Goal: Contribute content: Contribute content

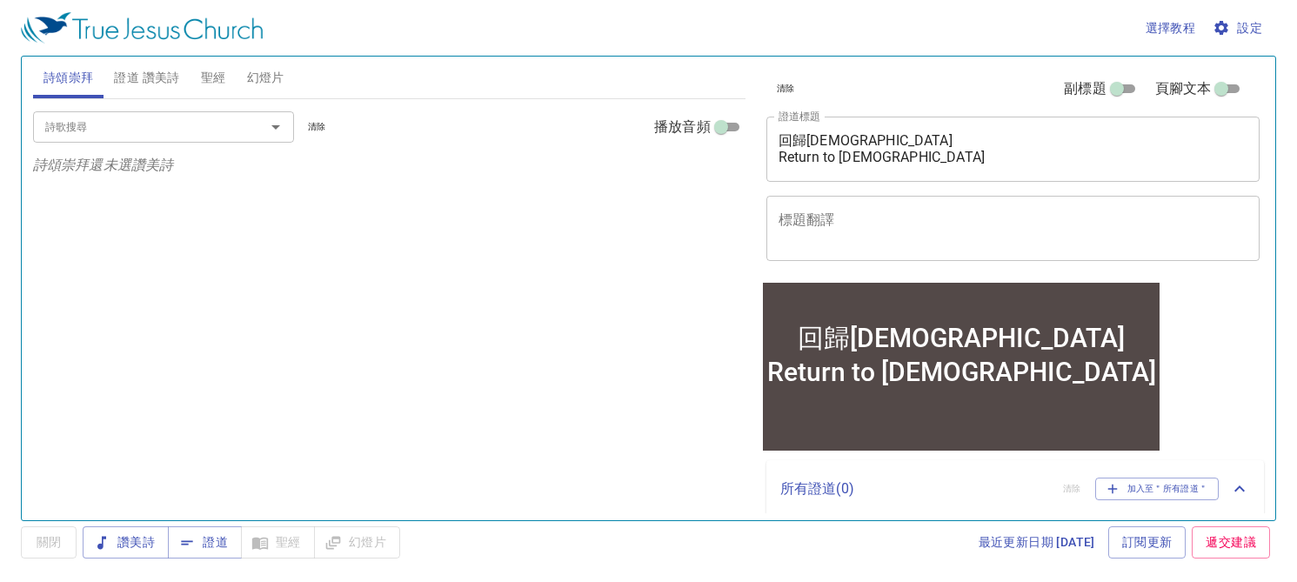
click at [487, 178] on div "詩歌搜尋 詩歌搜尋 清除 播放音頻 詩頌崇拜還未選讚美詩" at bounding box center [389, 302] width 712 height 406
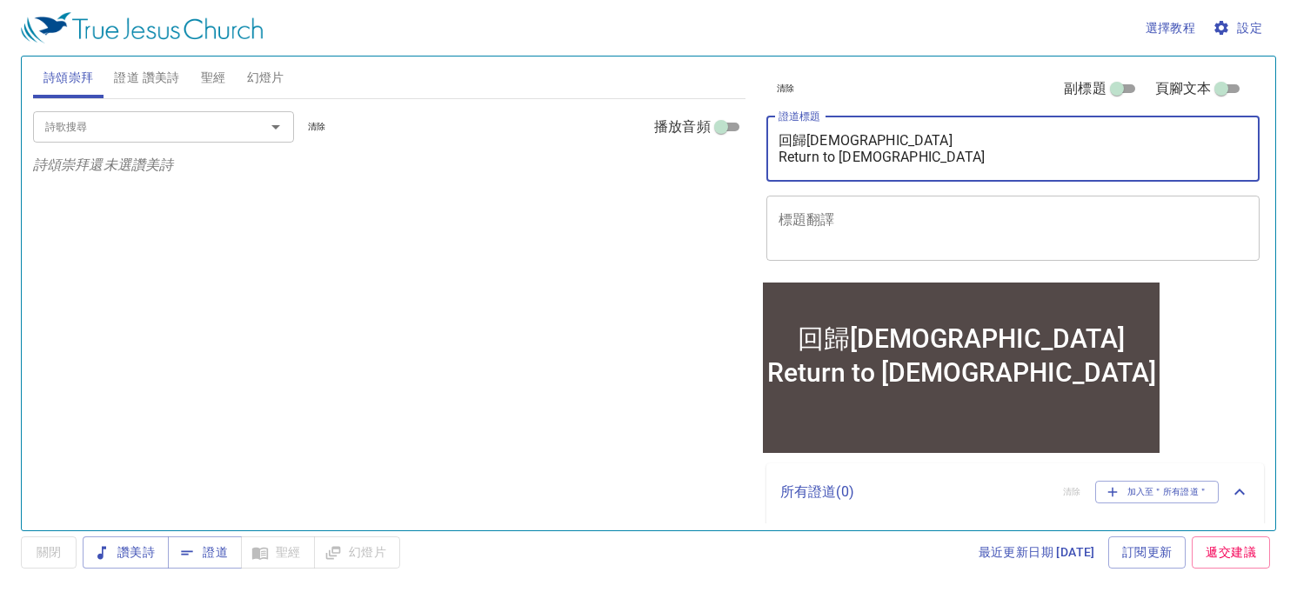
drag, startPoint x: 876, startPoint y: 159, endPoint x: 739, endPoint y: 130, distance: 139.5
click at [739, 130] on div "詩頌崇拜 證道 讚美詩 聖經 幻燈片 詩歌搜尋 詩歌搜尋 清除 播放音頻 詩頌崇拜還未選讚美詩 詩歌搜尋 詩歌搜尋 清除 播放音頻 證道還未選讚美詩 創世記 …" at bounding box center [648, 287] width 1244 height 474
drag, startPoint x: 911, startPoint y: 181, endPoint x: 904, endPoint y: 174, distance: 10.5
click at [911, 179] on div "回歸神 Return to God x 證道標題" at bounding box center [1013, 149] width 494 height 65
click at [891, 163] on textarea "回歸神 Return to God" at bounding box center [1013, 148] width 470 height 33
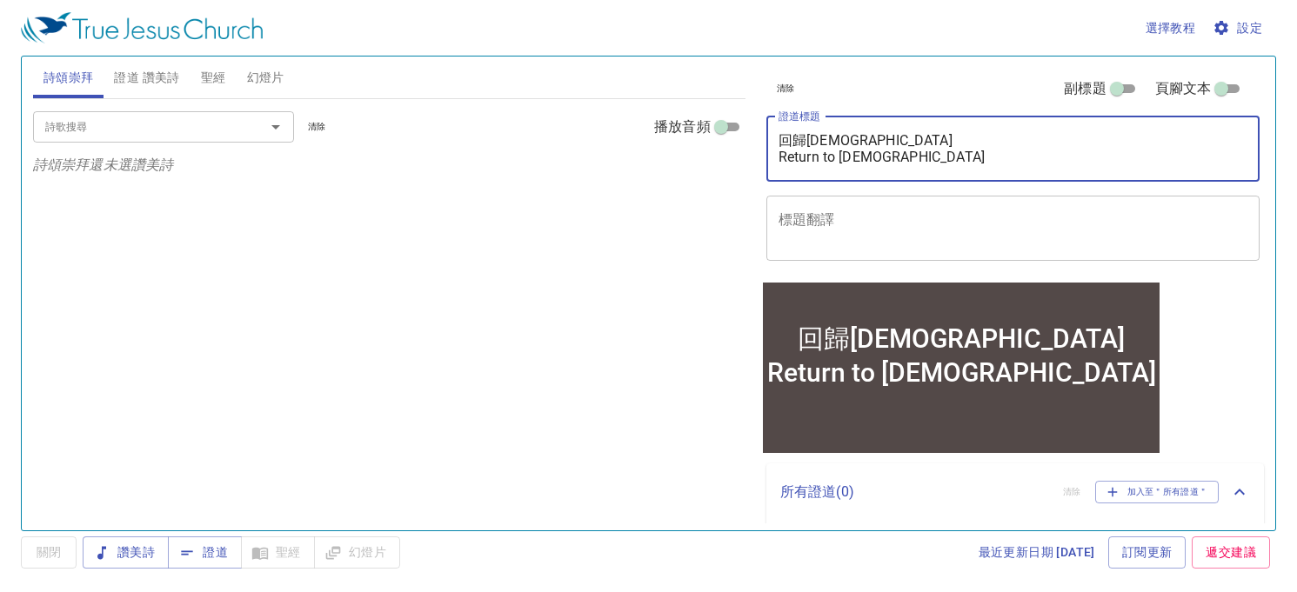
paste textarea "禱告的 長 寬 高 深 The Length, Width, Tall, Deep of Prayer"
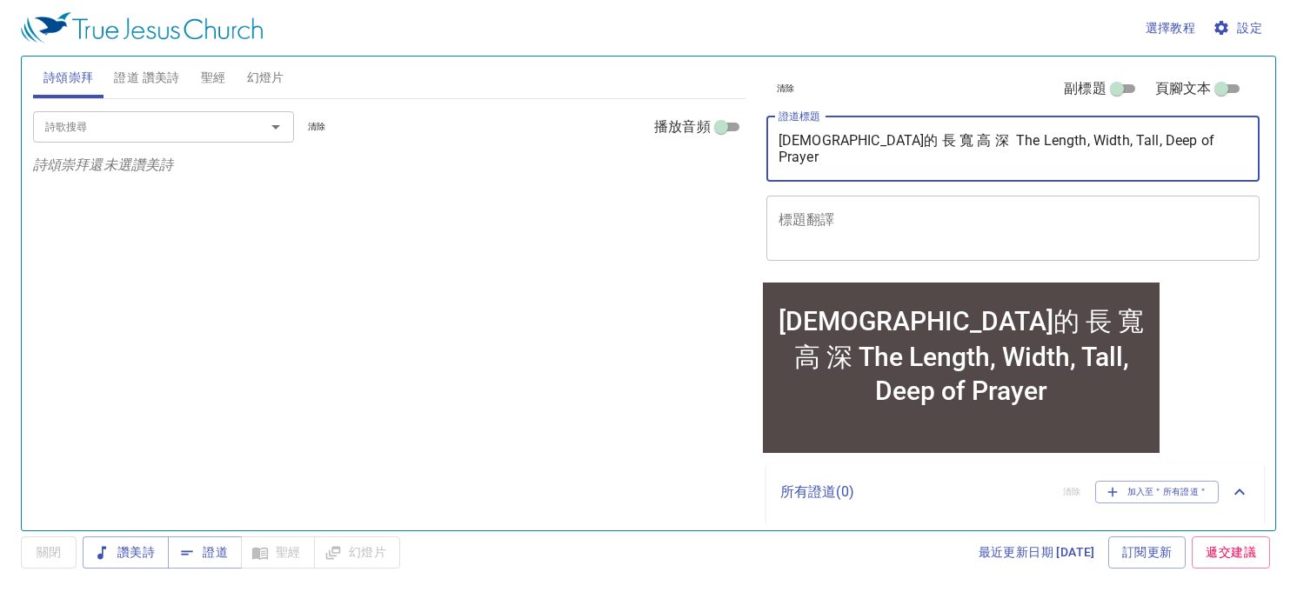
click at [899, 138] on textarea "禱告的 長 寬 高 深 The Length, Width, Tall, Deep of Prayer" at bounding box center [1013, 148] width 470 height 33
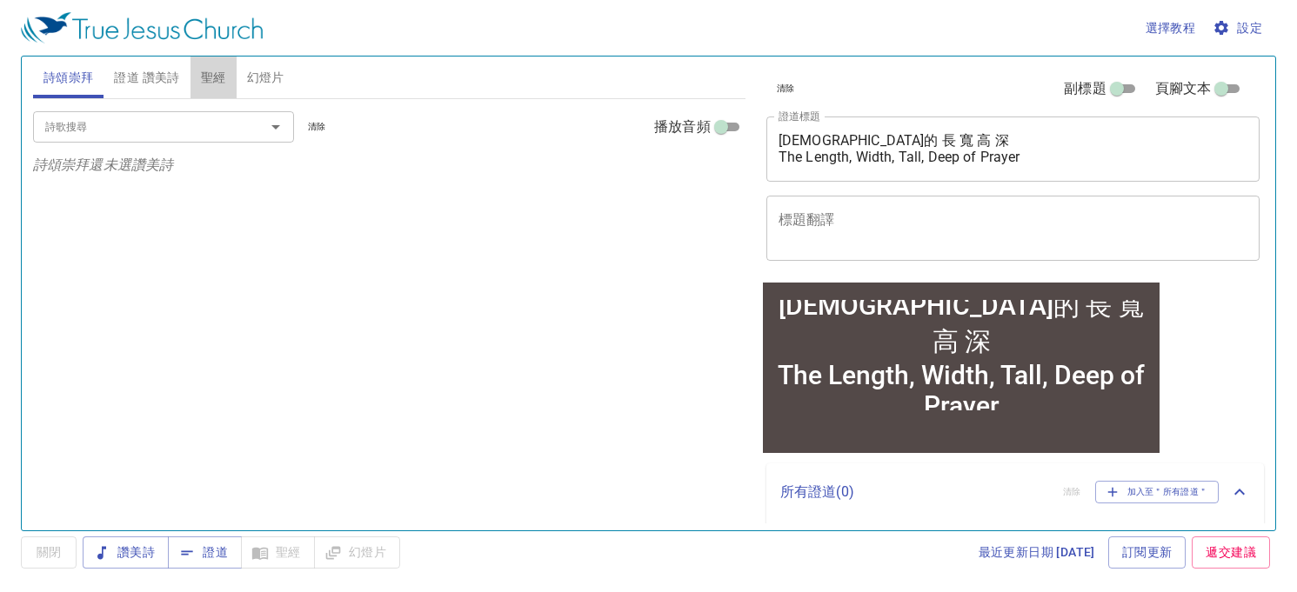
click at [219, 70] on span "聖經" at bounding box center [213, 78] width 25 height 22
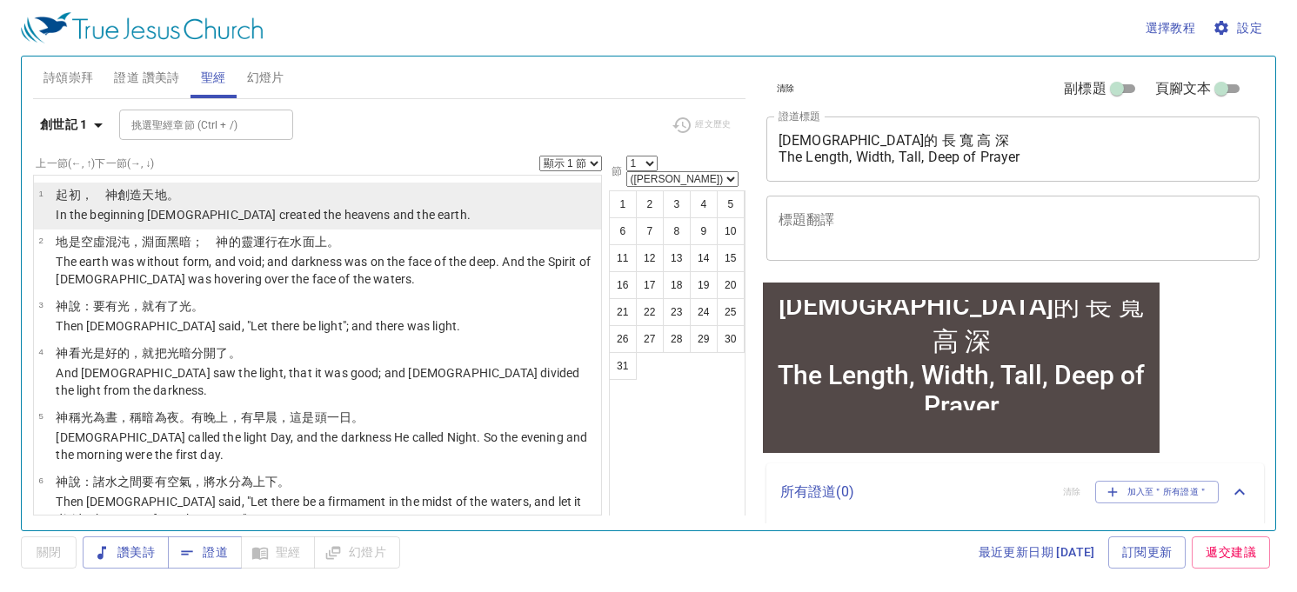
click at [172, 192] on wh776 "。" at bounding box center [173, 195] width 12 height 14
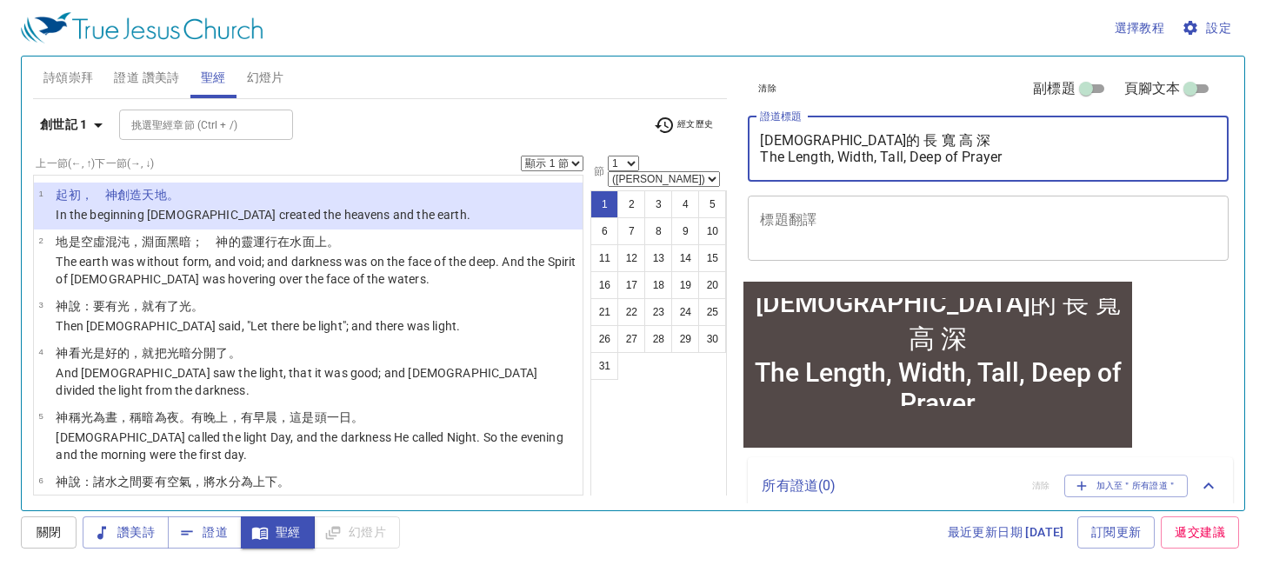
drag, startPoint x: 1000, startPoint y: 163, endPoint x: 751, endPoint y: 140, distance: 250.6
click at [751, 140] on div "禱告的 長 寬 高 深 The Length, Width, Tall, Deep of Prayer x 證道標題" at bounding box center [988, 149] width 481 height 65
paste textarea "度和廣度 The Height and Breadth"
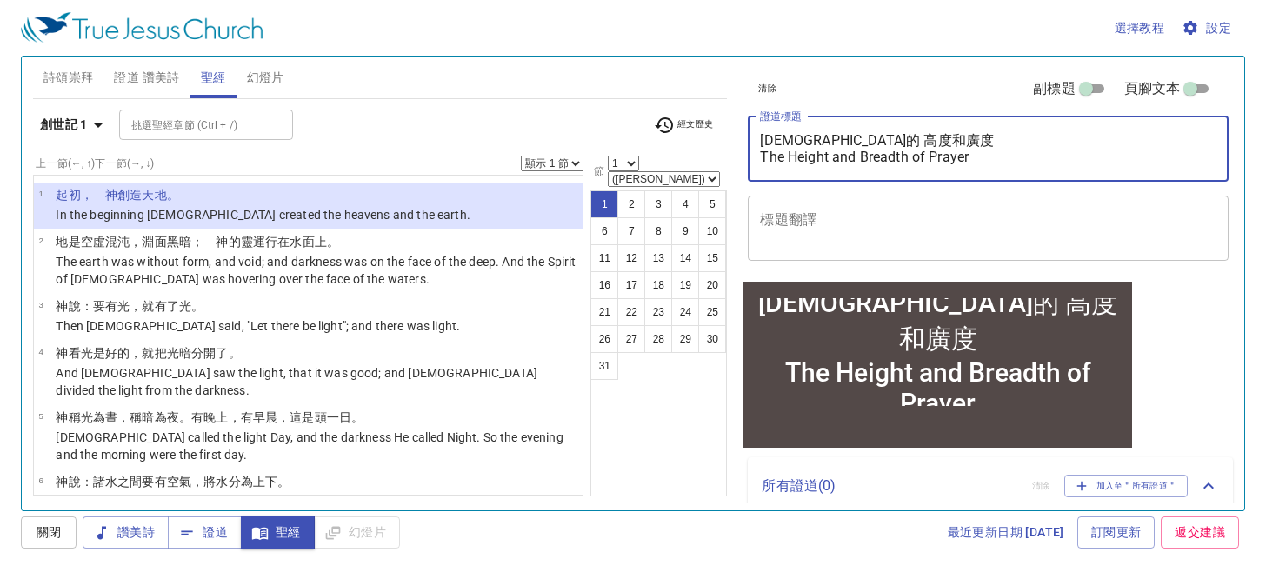
type textarea "禱告的 高度和廣度 The Height and Breadth of Prayer"
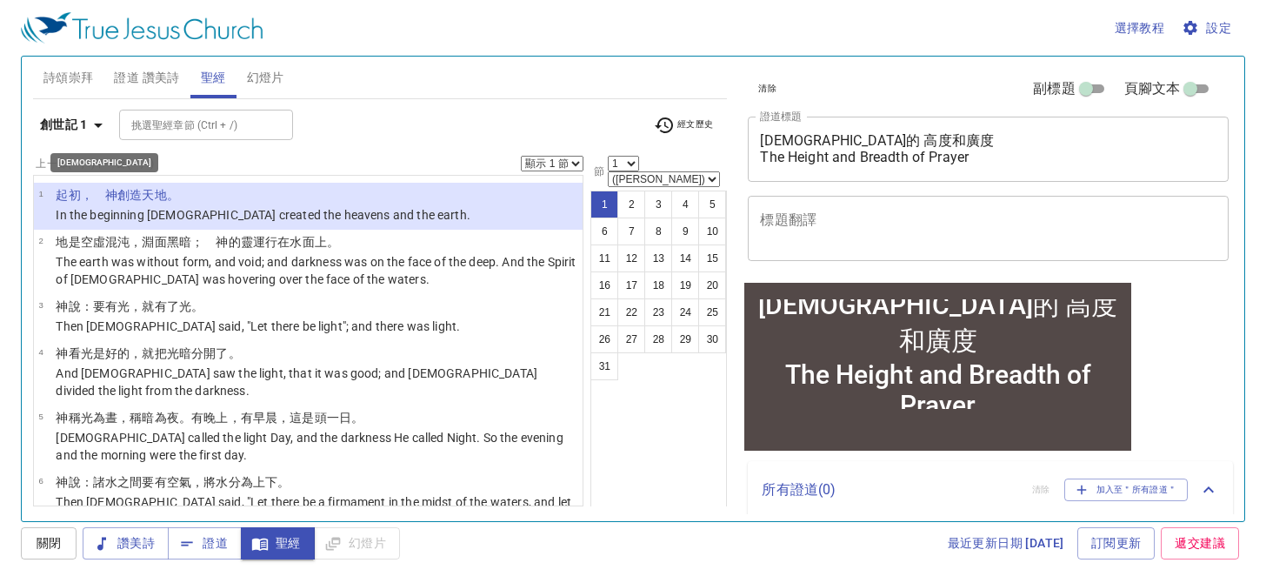
click at [97, 129] on icon "button" at bounding box center [98, 125] width 21 height 21
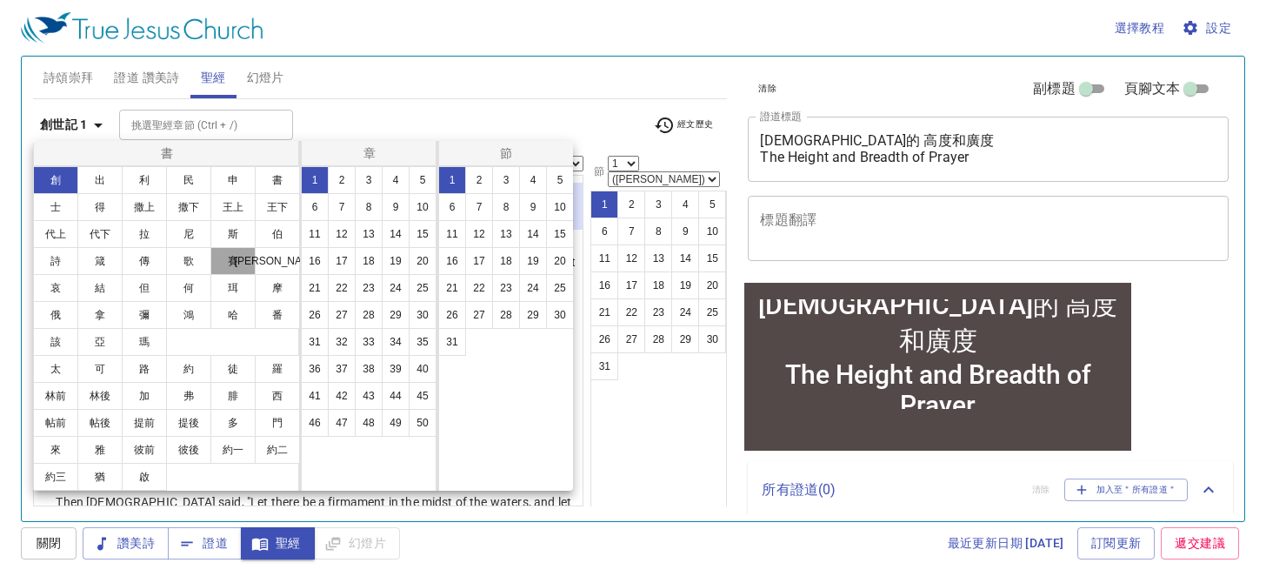
click at [242, 262] on button "賽" at bounding box center [232, 261] width 45 height 28
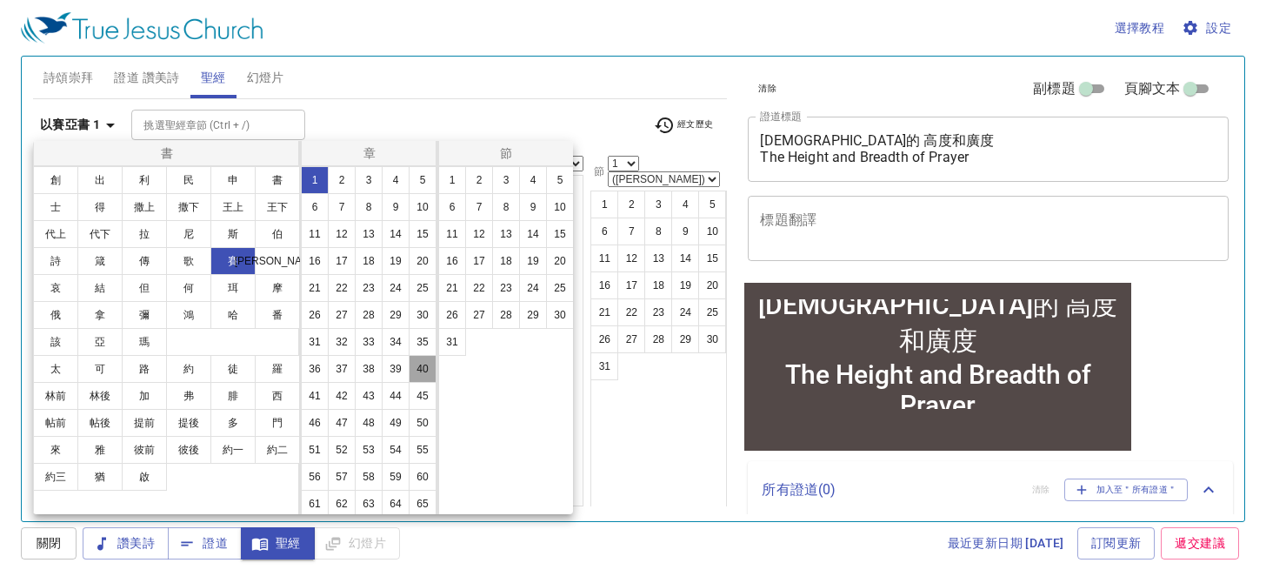
click at [409, 383] on button "40" at bounding box center [423, 369] width 28 height 28
click at [455, 333] on button "31" at bounding box center [452, 342] width 28 height 28
select select "31"
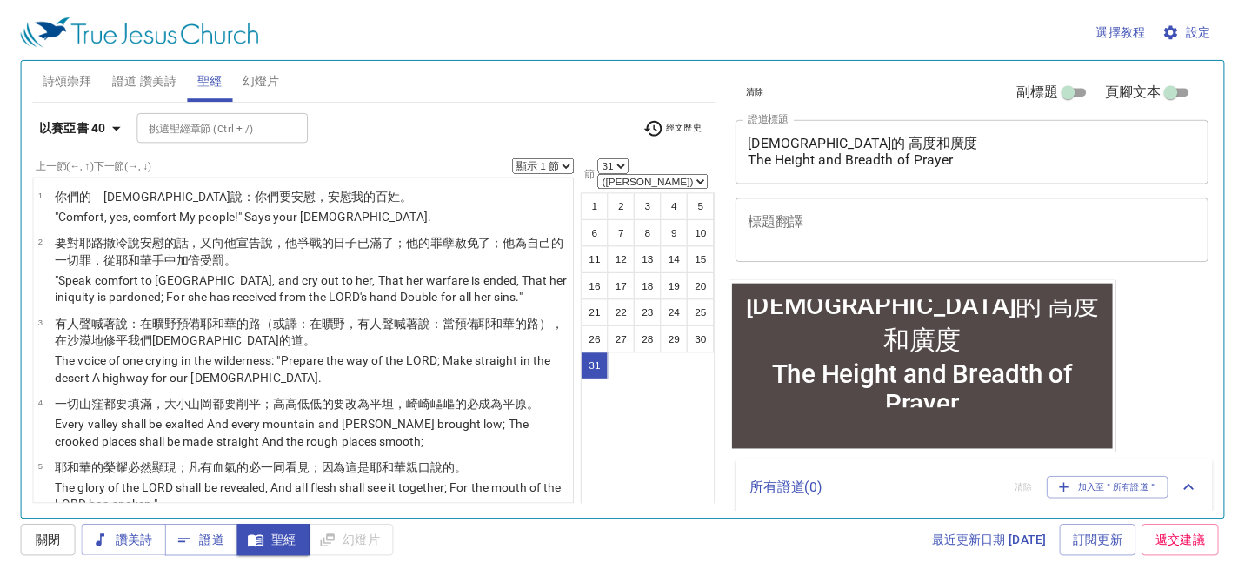
scroll to position [1732, 0]
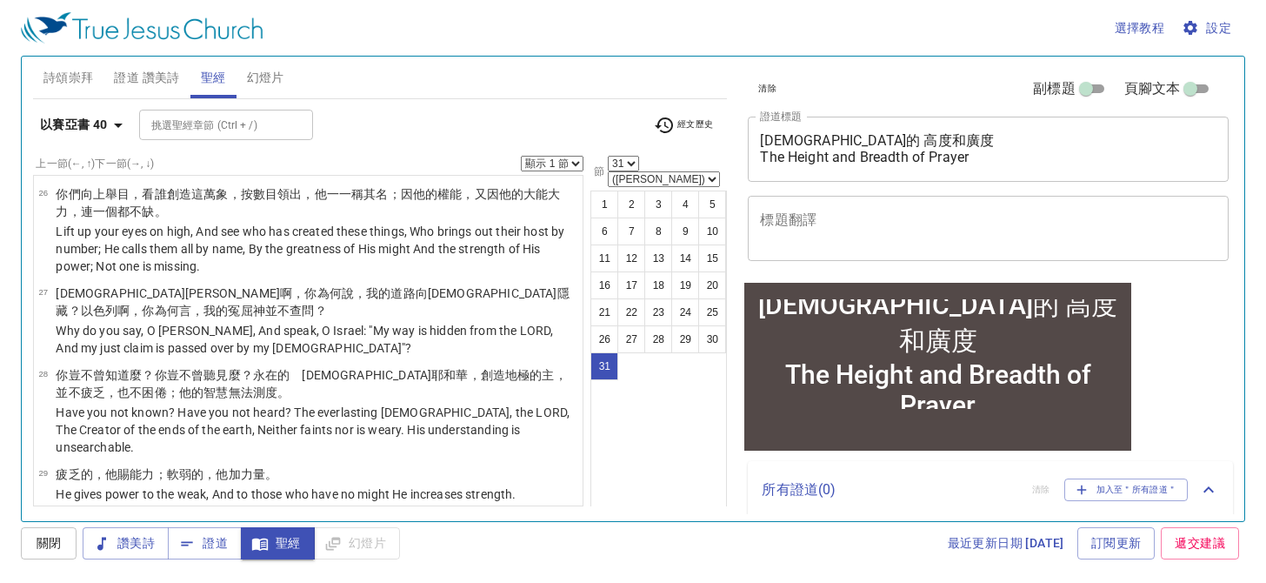
click at [577, 157] on select "顯示 1 節 顯示 2 節 顯示 3 節 顯示 4 節 顯示 5 節" at bounding box center [552, 164] width 63 height 16
click at [521, 156] on select "顯示 1 節 顯示 2 節 顯示 3 節 顯示 4 節 顯示 5 節" at bounding box center [552, 164] width 63 height 16
click at [570, 163] on select "顯示 1 節 顯示 2 節 顯示 3 節 顯示 4 節 顯示 5 節" at bounding box center [552, 164] width 63 height 16
select select "1"
click at [521, 156] on select "顯示 1 節 顯示 2 節 顯示 3 節 顯示 4 節 顯示 5 節" at bounding box center [552, 164] width 63 height 16
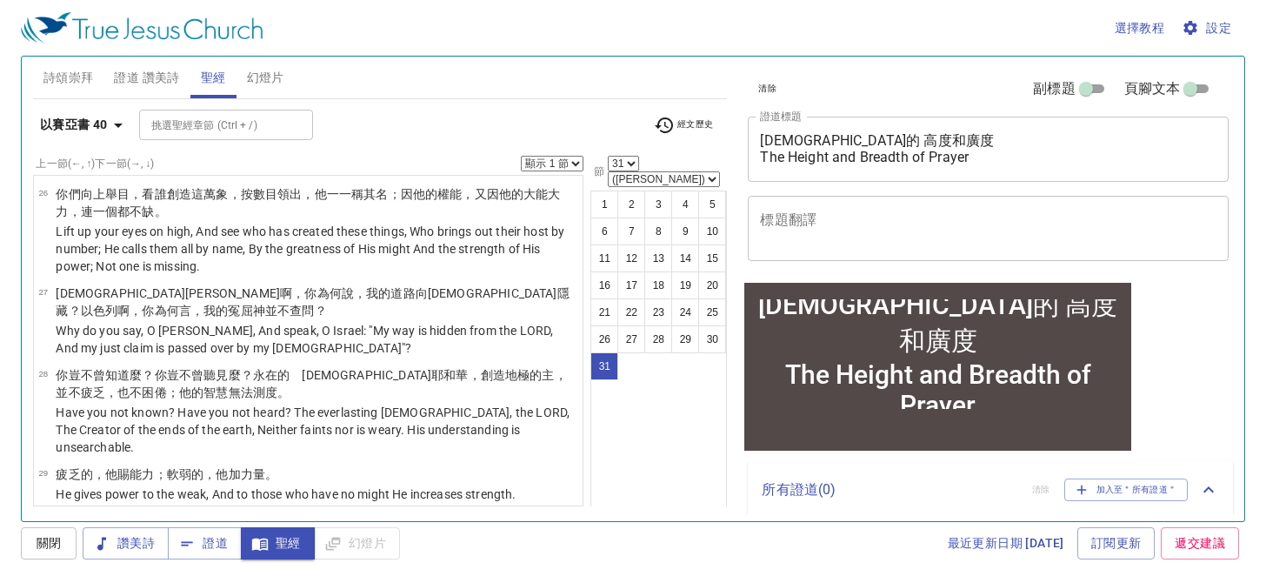
click at [300, 561] on wh5404 "展翅 上騰 ；他們奔跑 卻不困倦 ，行走 卻不疲乏 。" at bounding box center [419, 568] width 258 height 14
click at [308, 512] on td "就是少年人 也要疲乏 困倦 ；強壯的 也必全然跌倒 。" at bounding box center [267, 522] width 423 height 20
select select "30"
click at [571, 163] on select "顯示 1 節 顯示 2 節 顯示 3 節 顯示 4 節 顯示 5 節" at bounding box center [552, 164] width 63 height 16
select select "2"
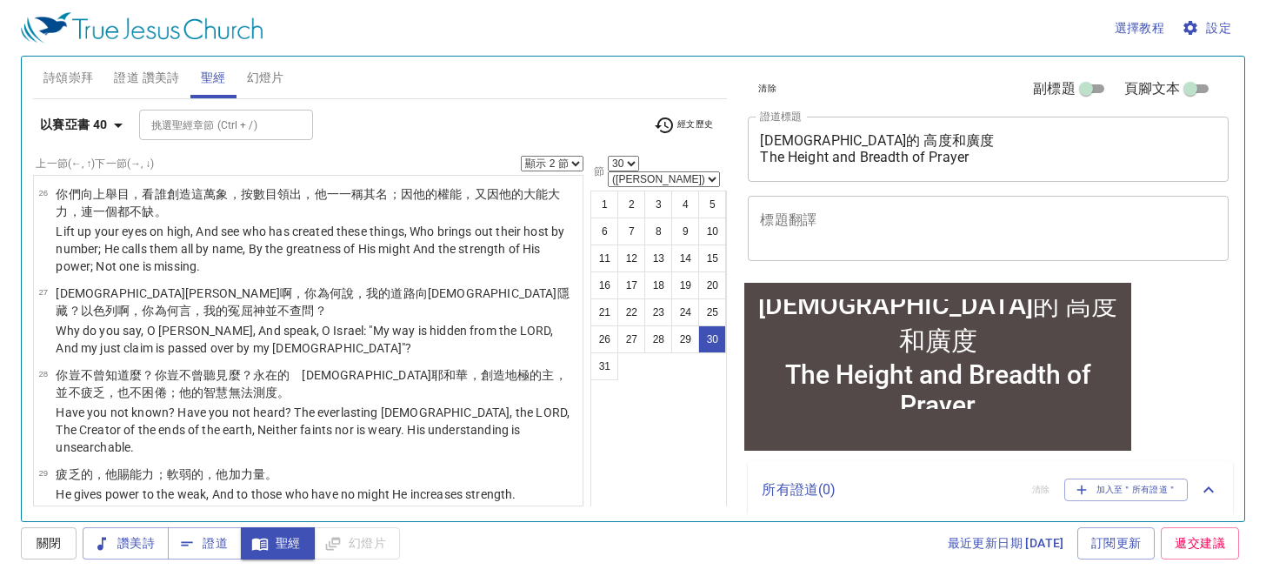
click at [521, 156] on select "顯示 1 節 顯示 2 節 顯示 3 節 顯示 4 節 顯示 5 節" at bounding box center [552, 164] width 63 height 16
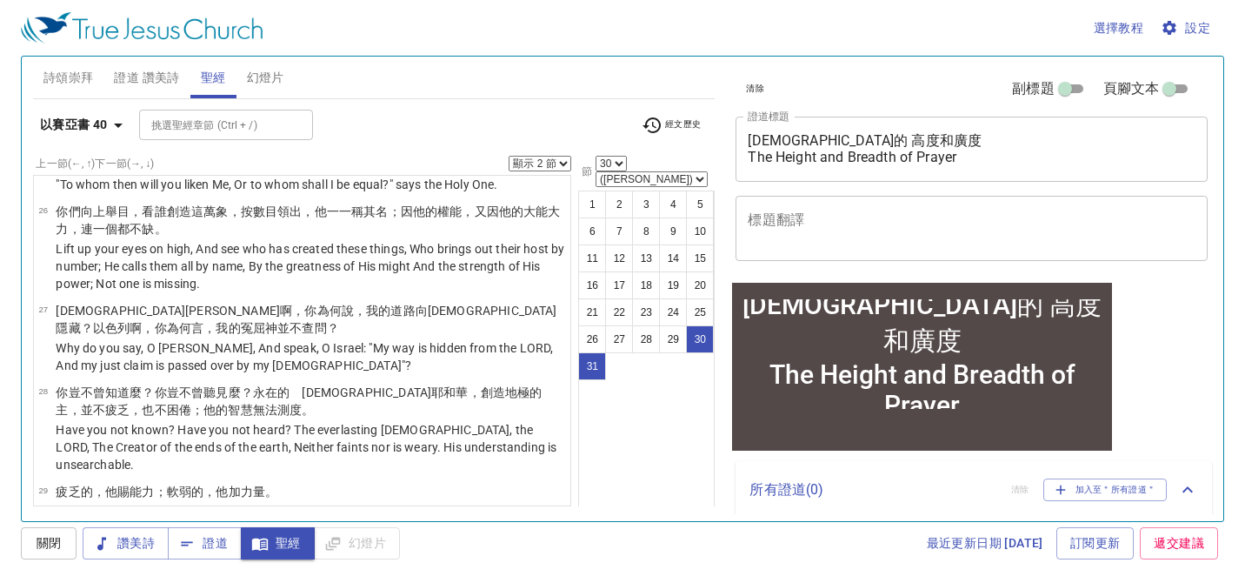
scroll to position [1750, 0]
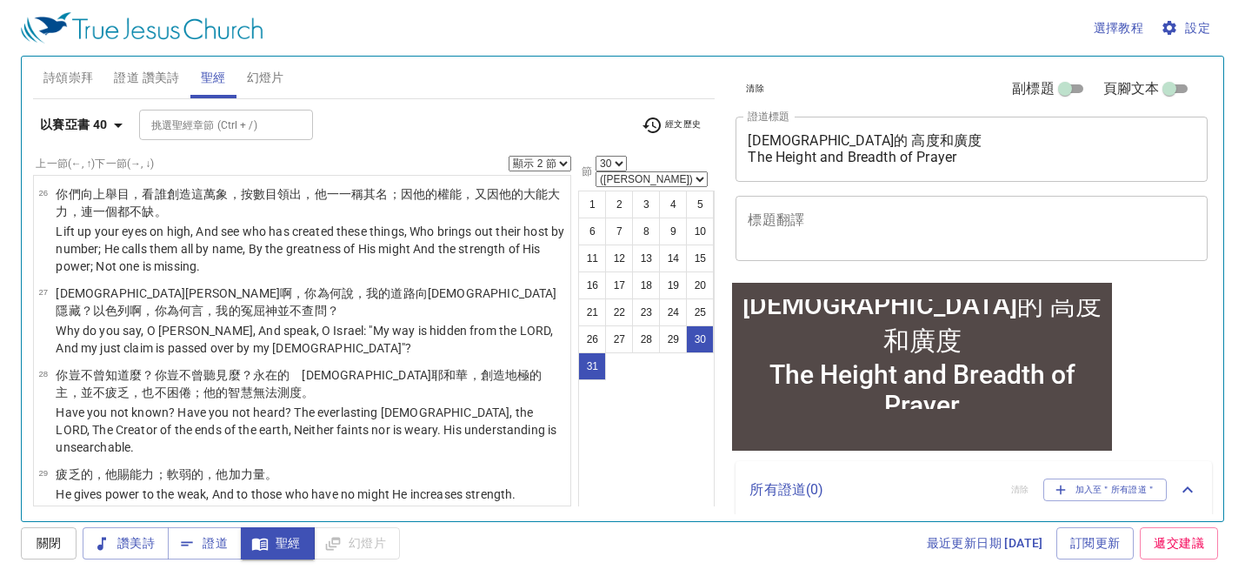
click at [937, 17] on div "選擇教程 設定" at bounding box center [619, 28] width 1197 height 56
